Goal: Transaction & Acquisition: Purchase product/service

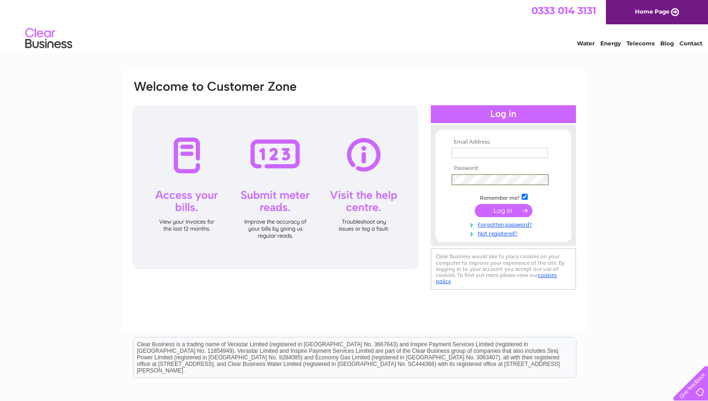
type input "nomyshana@gmail.com"
click at [475, 203] on input "submit" at bounding box center [504, 209] width 58 height 13
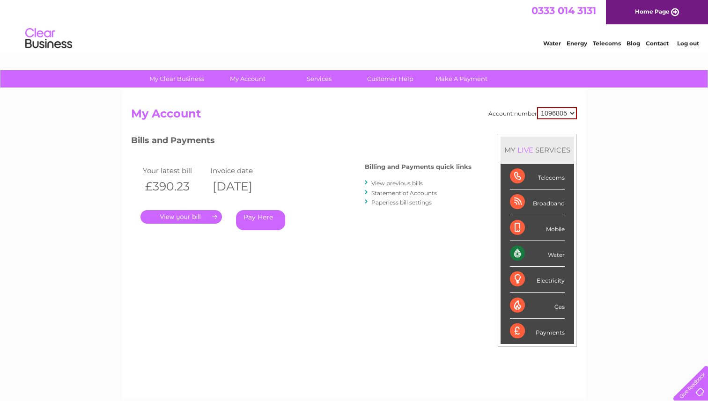
click at [260, 228] on link "Pay Here" at bounding box center [260, 220] width 49 height 20
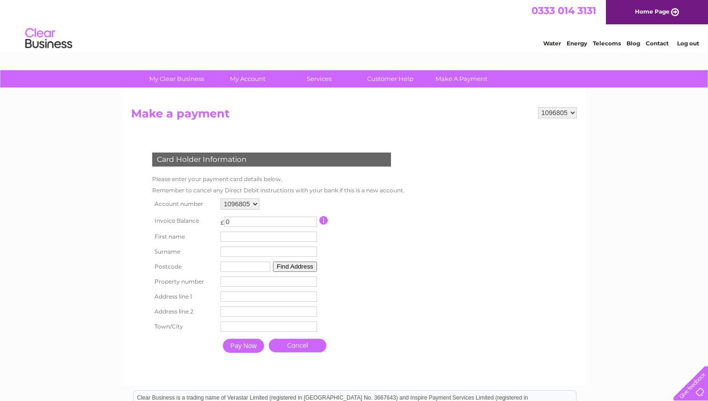
click at [263, 217] on input "0" at bounding box center [270, 222] width 93 height 10
click at [227, 225] on input "0" at bounding box center [270, 222] width 93 height 10
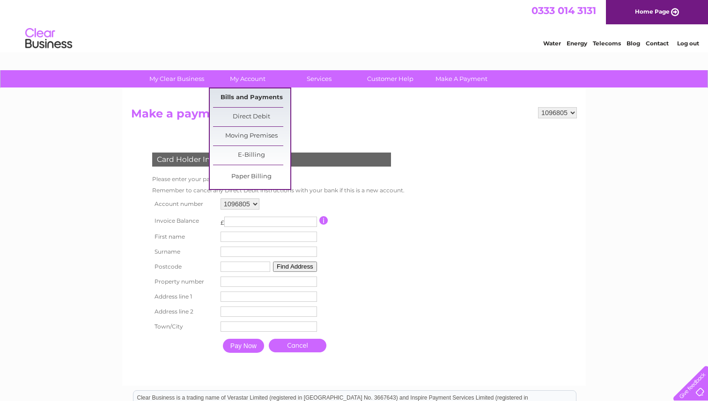
click at [243, 95] on link "Bills and Payments" at bounding box center [251, 97] width 77 height 19
click at [247, 96] on link "Bills and Payments" at bounding box center [251, 97] width 77 height 19
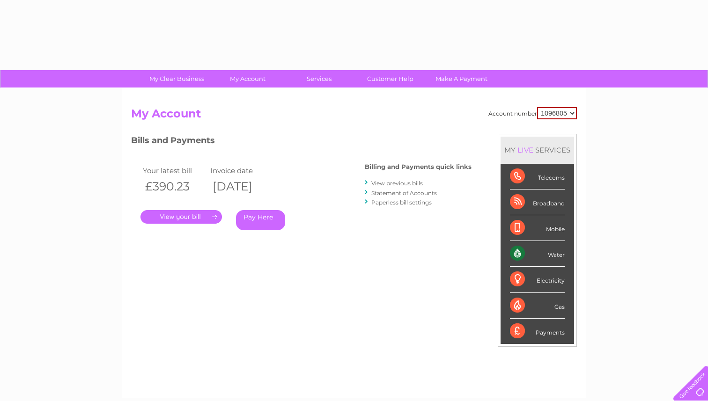
click at [260, 222] on link "Pay Here" at bounding box center [260, 220] width 49 height 20
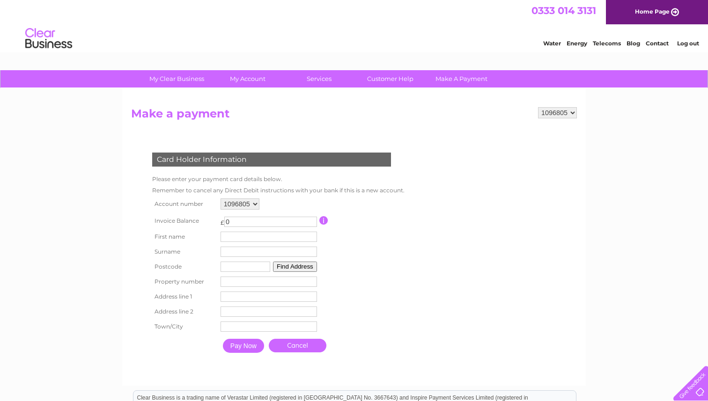
click at [255, 219] on input "0" at bounding box center [270, 222] width 93 height 10
type input "390.23"
click at [237, 240] on input "text" at bounding box center [268, 237] width 96 height 10
type input "nauman"
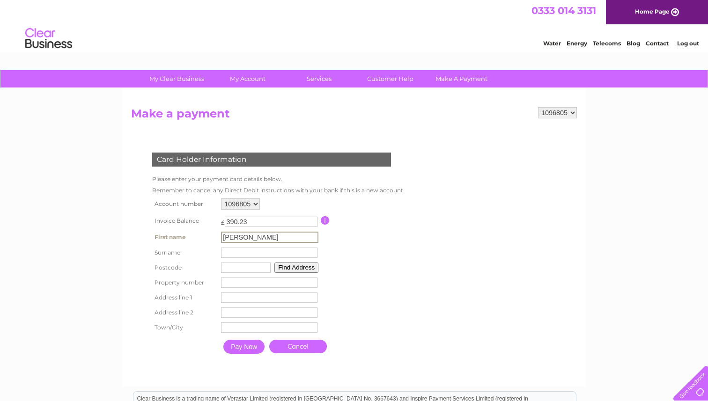
type input "arshad"
type input "ML1 5TY"
type input "11"
type input "MACINNES DRIVE,"
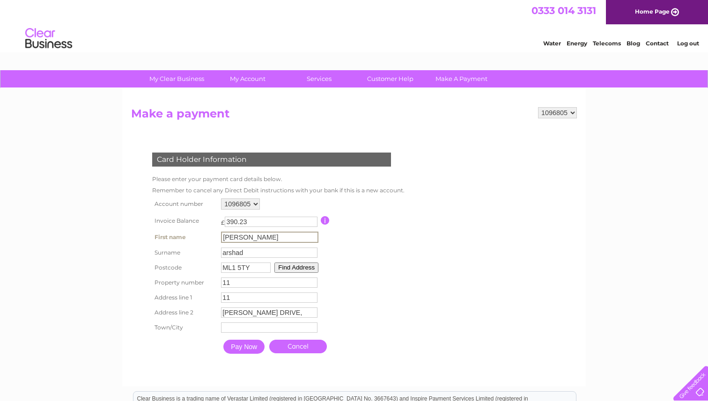
type input "Motherwell"
click at [257, 349] on input "Pay Now" at bounding box center [243, 347] width 41 height 14
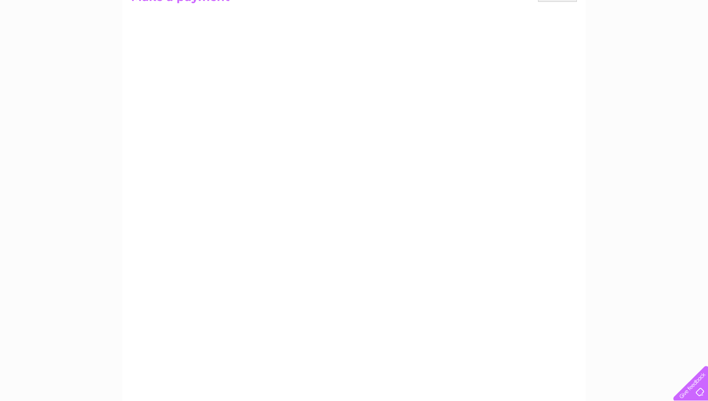
scroll to position [119, 0]
